Goal: Task Accomplishment & Management: Manage account settings

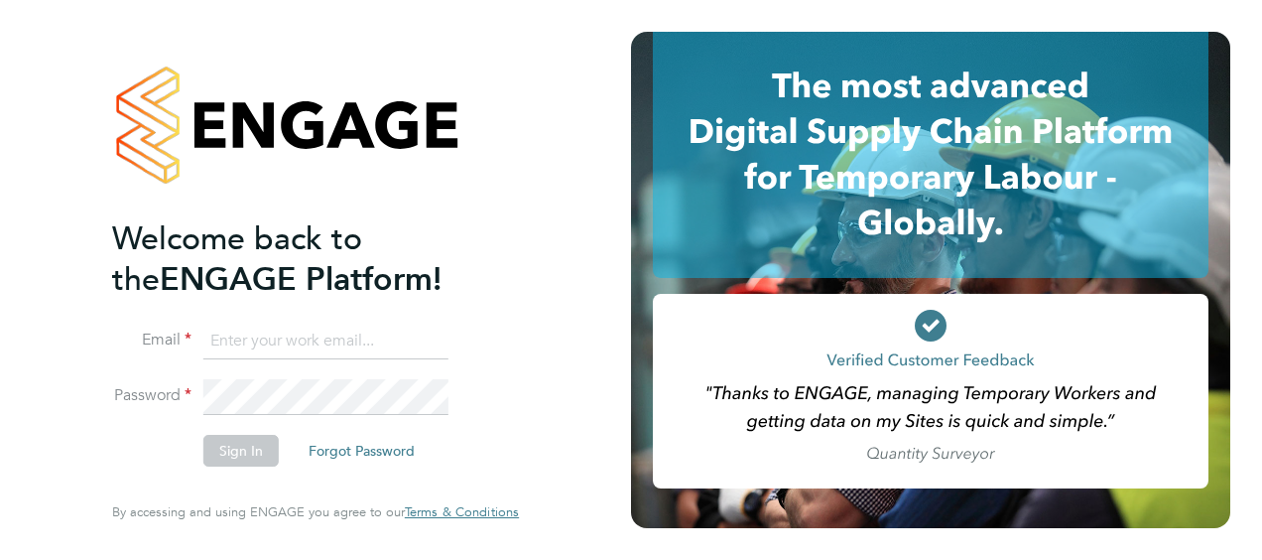
click at [272, 345] on input at bounding box center [325, 342] width 245 height 36
click at [249, 331] on input at bounding box center [325, 342] width 245 height 36
type input "james.jolly1@justice.gov.uk"
click at [240, 448] on button "Sign In" at bounding box center [240, 451] width 75 height 32
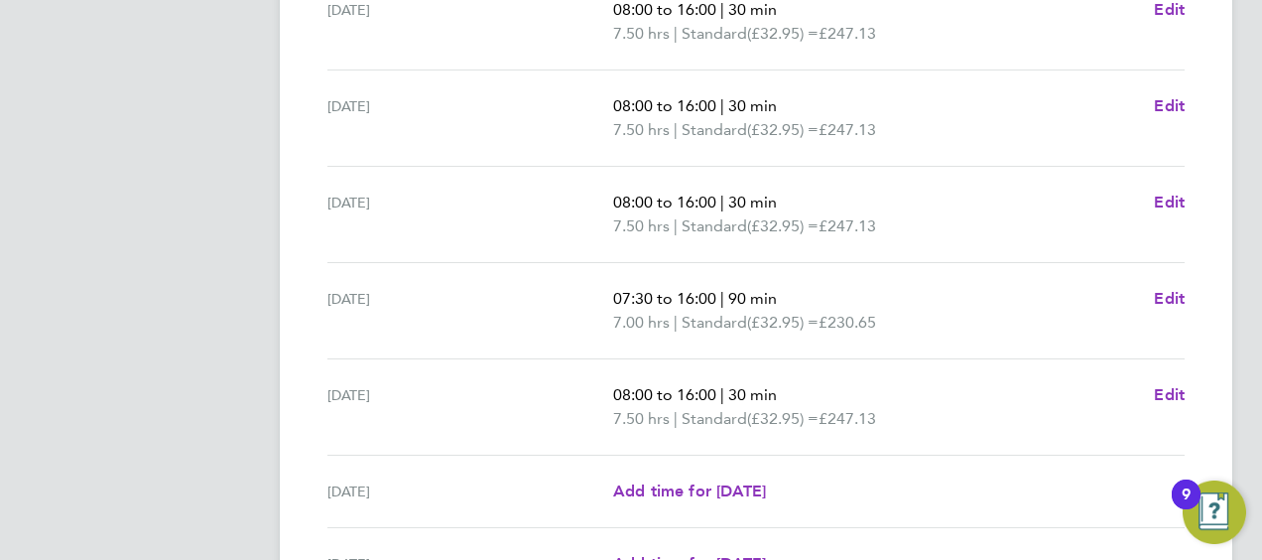
scroll to position [886, 0]
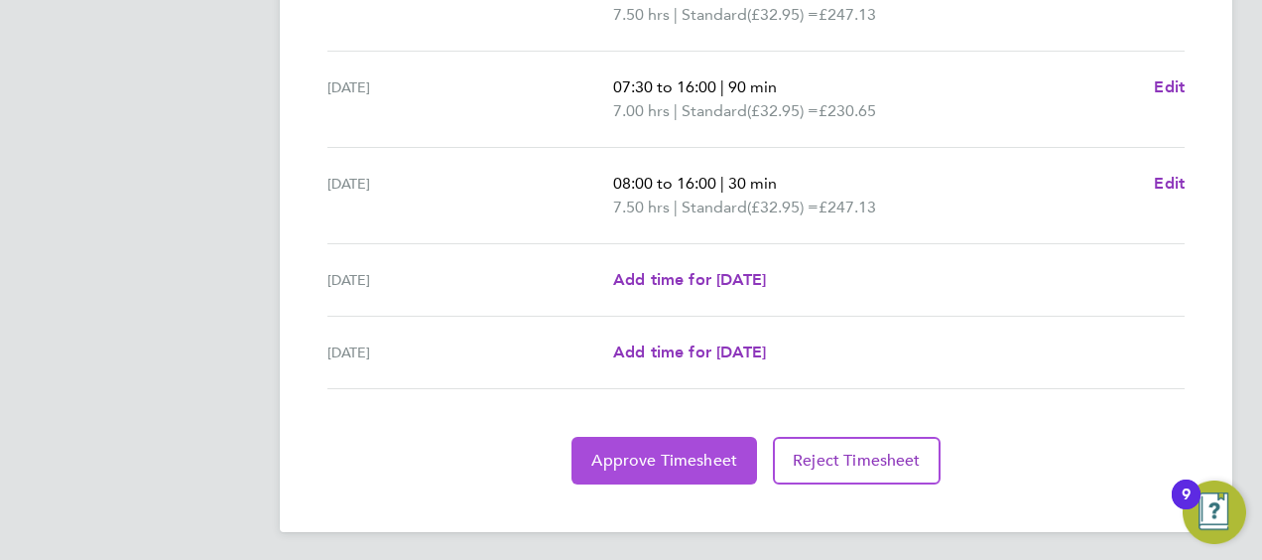
click at [650, 455] on span "Approve Timesheet" at bounding box center [665, 461] width 146 height 20
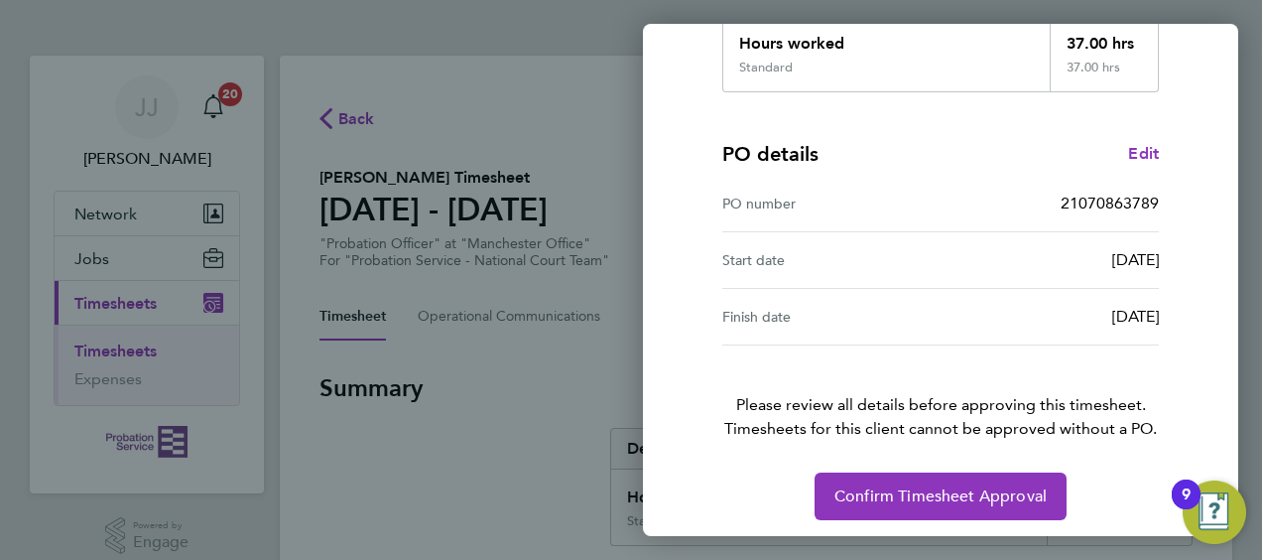
scroll to position [389, 0]
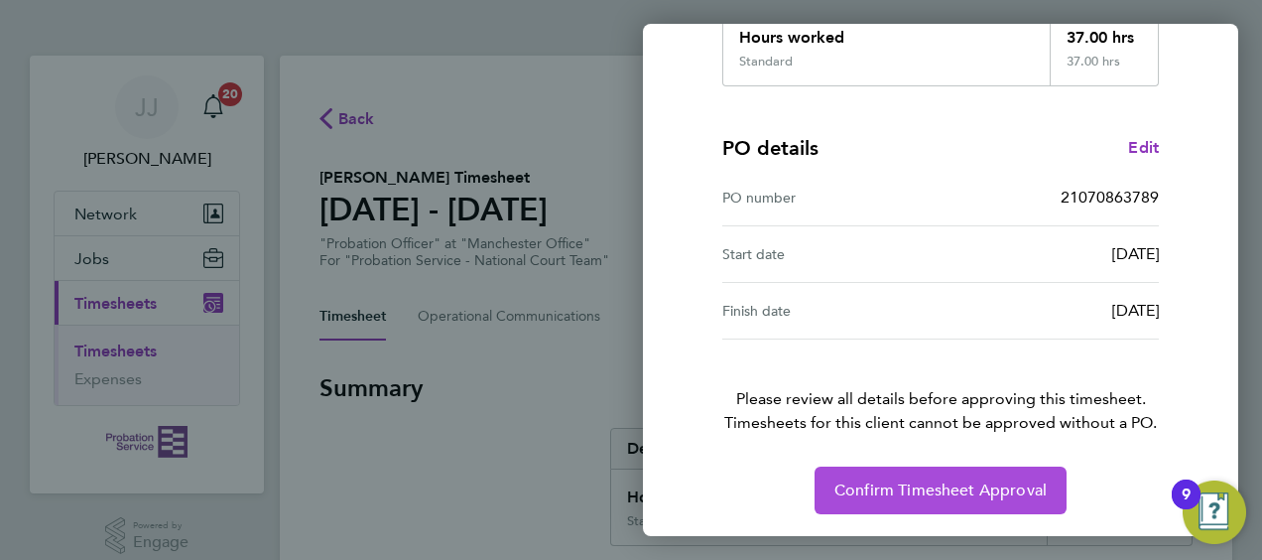
click at [921, 485] on span "Confirm Timesheet Approval" at bounding box center [941, 490] width 212 height 20
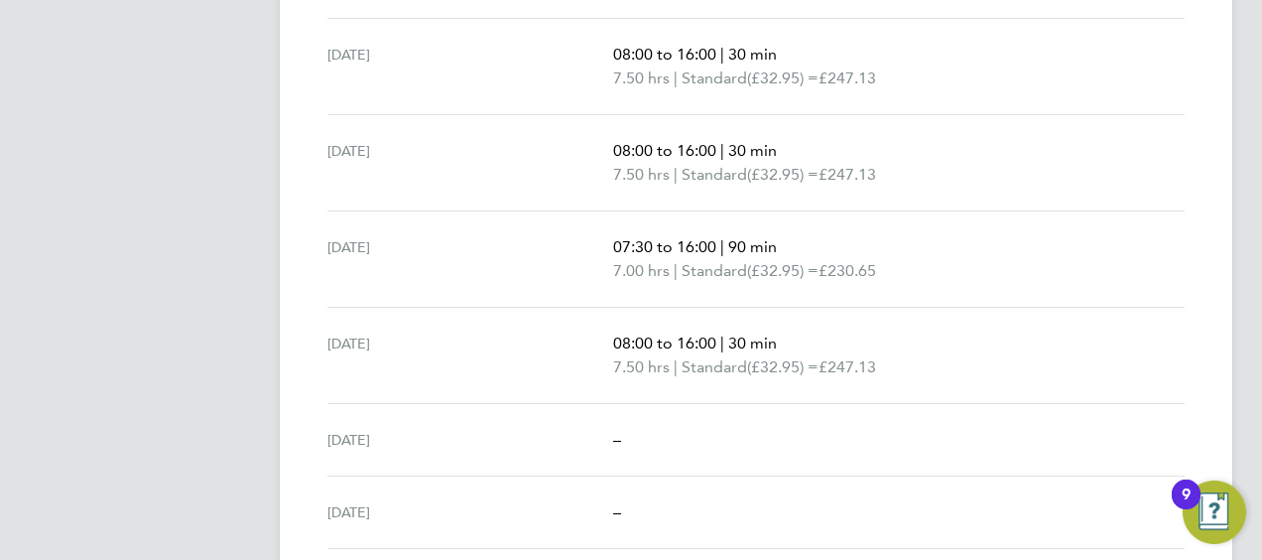
scroll to position [791, 0]
